Goal: Task Accomplishment & Management: Use online tool/utility

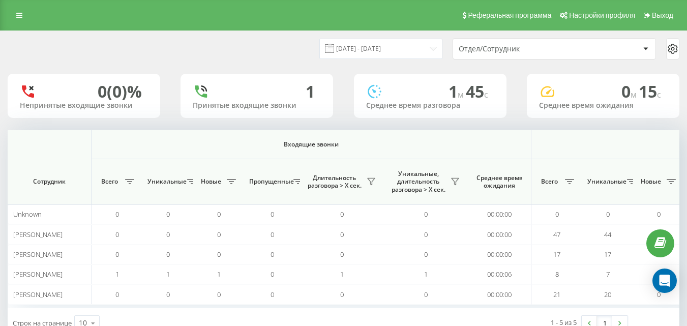
scroll to position [0, 747]
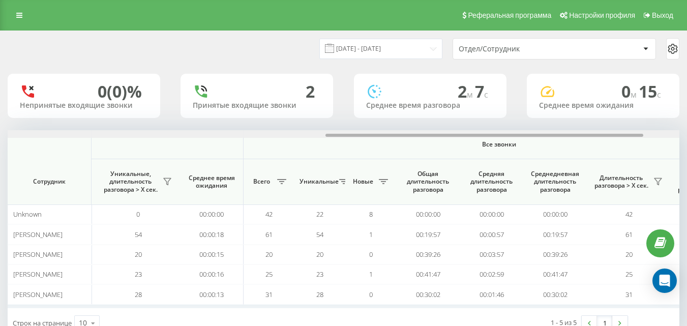
click at [425, 134] on div at bounding box center [344, 134] width 672 height 8
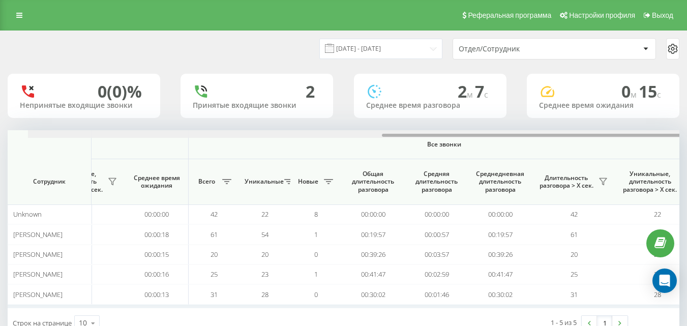
scroll to position [0, 747]
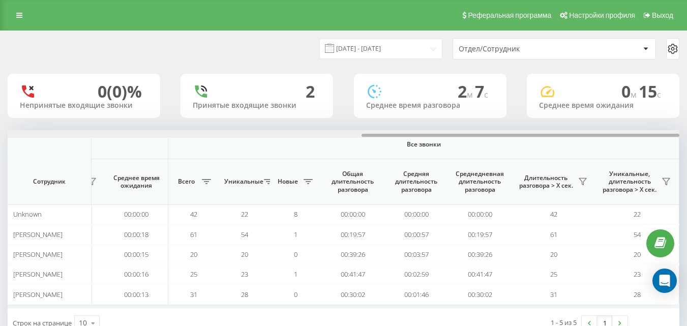
drag, startPoint x: 425, startPoint y: 134, endPoint x: 634, endPoint y: 138, distance: 209.5
click at [634, 138] on div at bounding box center [344, 134] width 672 height 8
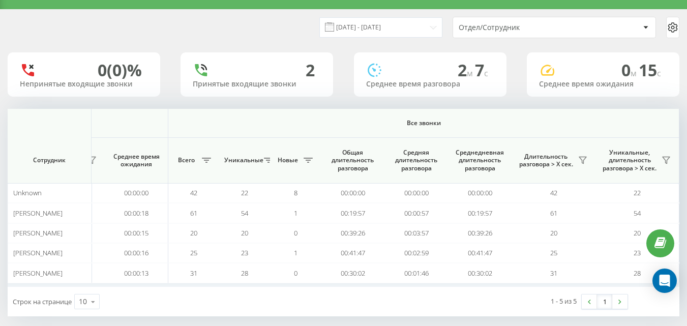
scroll to position [32, 0]
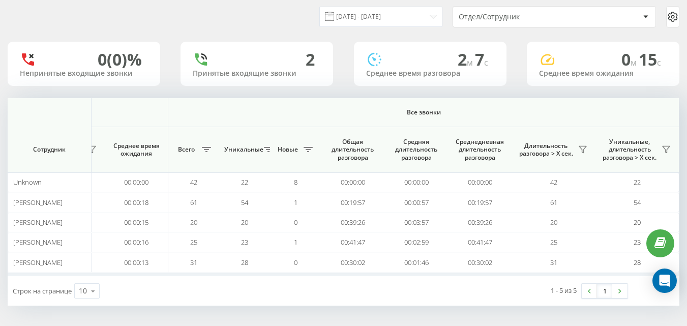
drag, startPoint x: 580, startPoint y: 147, endPoint x: 575, endPoint y: 156, distance: 9.9
click at [580, 147] on icon at bounding box center [583, 149] width 8 height 8
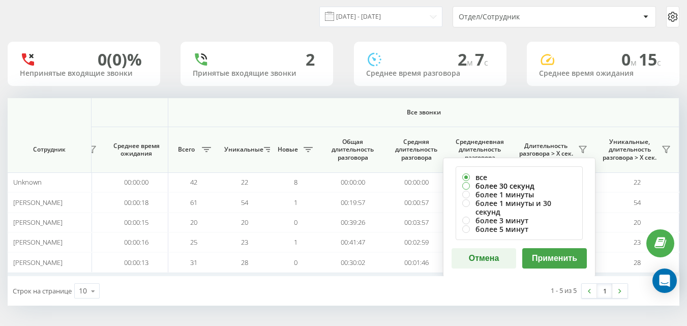
drag, startPoint x: 501, startPoint y: 184, endPoint x: 600, endPoint y: 305, distance: 155.8
click at [502, 184] on label "более 30 секунд" at bounding box center [519, 186] width 114 height 9
radio input "true"
click at [568, 250] on button "Применить" at bounding box center [554, 258] width 65 height 20
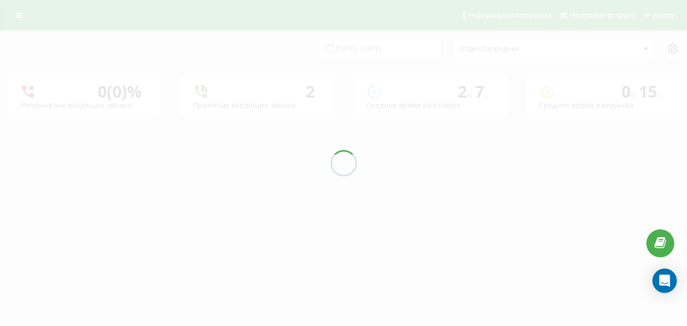
scroll to position [0, 0]
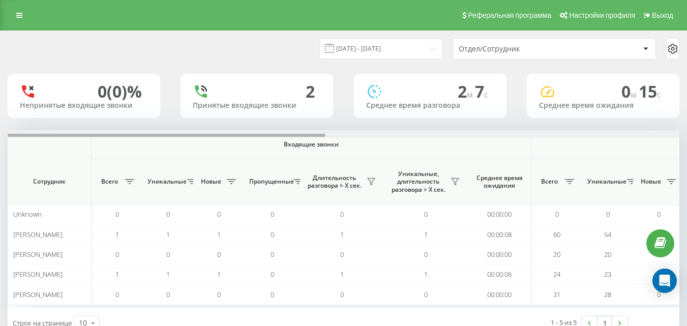
click at [668, 137] on div at bounding box center [344, 134] width 672 height 8
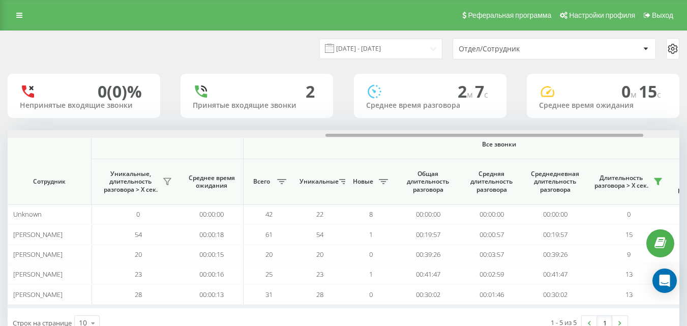
click at [668, 136] on div at bounding box center [344, 134] width 672 height 8
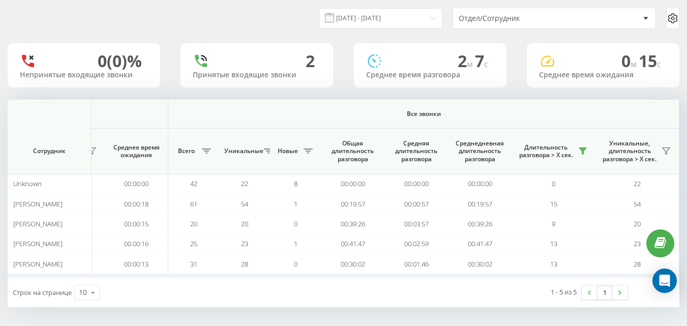
scroll to position [32, 0]
drag, startPoint x: 375, startPoint y: 101, endPoint x: 438, endPoint y: 114, distance: 64.3
click at [438, 114] on th "Все звонки" at bounding box center [423, 112] width 511 height 29
click at [559, 118] on th "Все звонки" at bounding box center [423, 112] width 511 height 29
